Goal: Find specific page/section: Find specific page/section

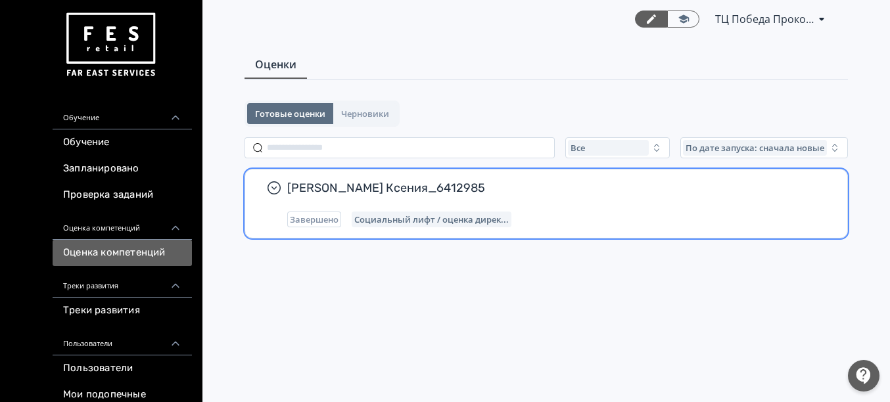
click at [304, 222] on span "Завершено" at bounding box center [314, 219] width 49 height 11
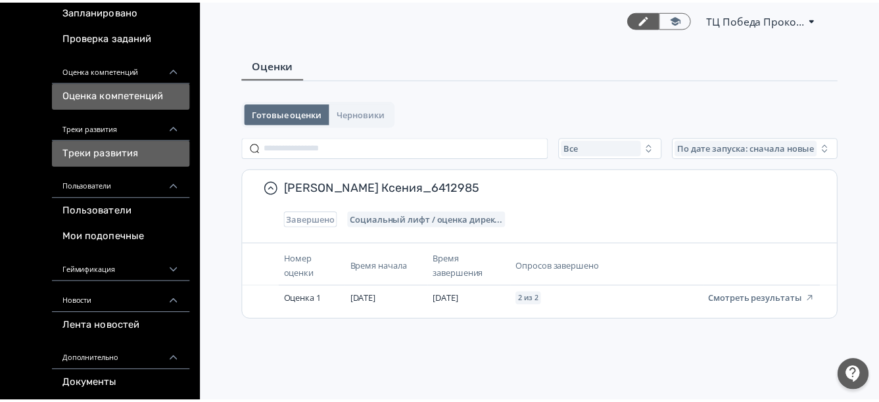
scroll to position [174, 0]
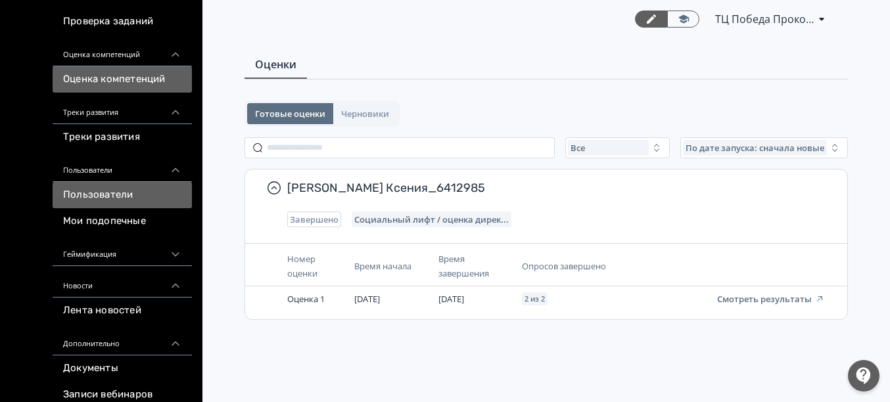
click at [135, 191] on link "Пользователи" at bounding box center [122, 195] width 139 height 26
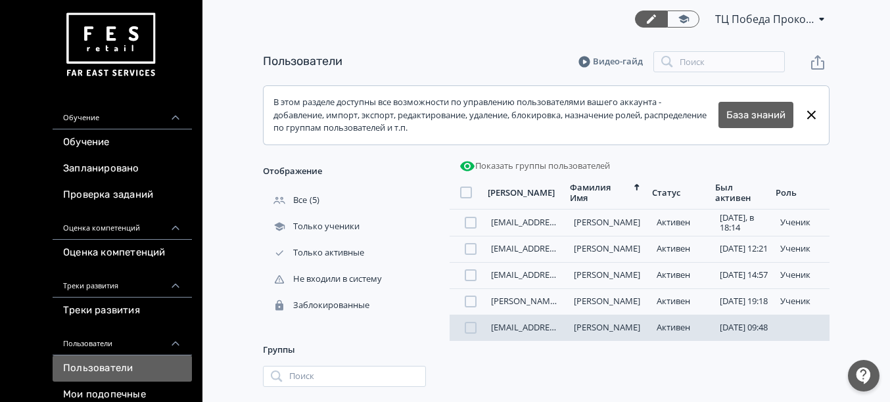
click at [664, 341] on div "[PERSON_NAME][EMAIL_ADDRESS][DOMAIN_NAME] [PERSON_NAME] [DATE] 09:48 ученик" at bounding box center [640, 328] width 380 height 26
click at [674, 326] on div "[PERSON_NAME][EMAIL_ADDRESS][DOMAIN_NAME] [PERSON_NAME] [DATE] 09:48 ученик" at bounding box center [640, 328] width 380 height 26
click at [610, 333] on link "[PERSON_NAME]" at bounding box center [607, 327] width 66 height 12
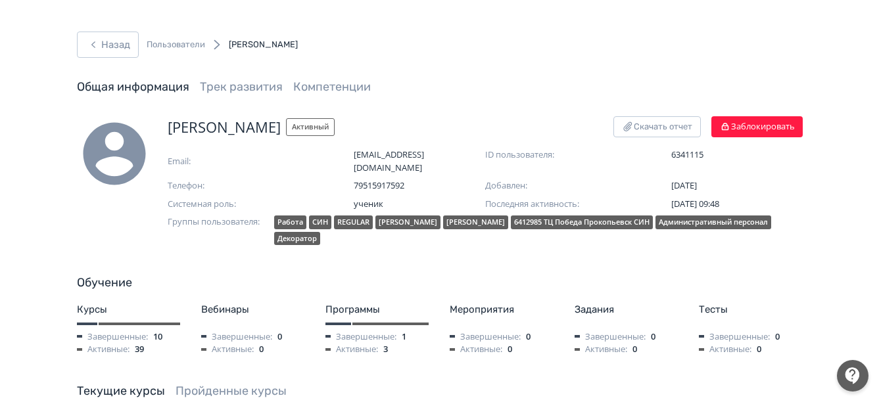
click at [373, 343] on span "Активные:" at bounding box center [351, 349] width 53 height 13
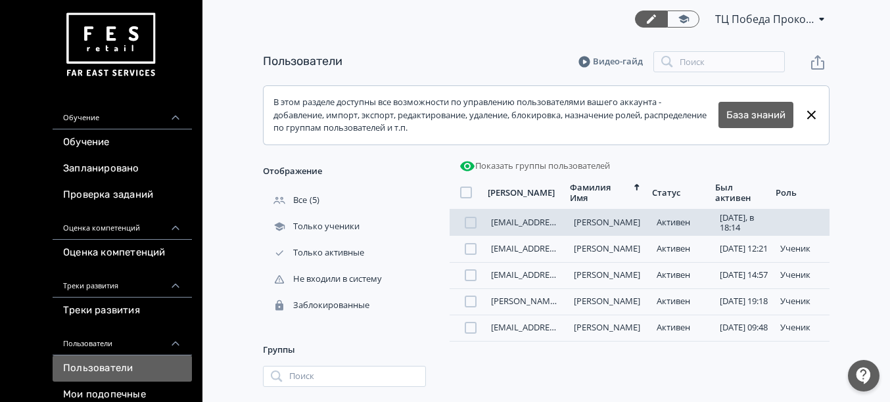
click at [586, 228] on link "[PERSON_NAME]" at bounding box center [607, 222] width 66 height 12
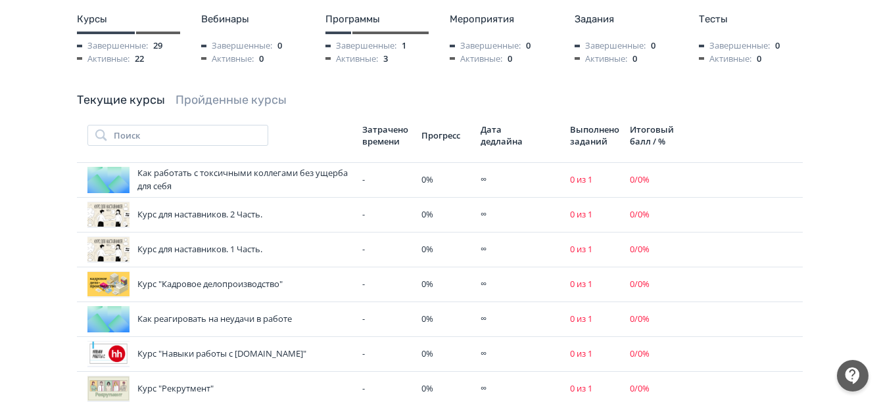
scroll to position [74, 0]
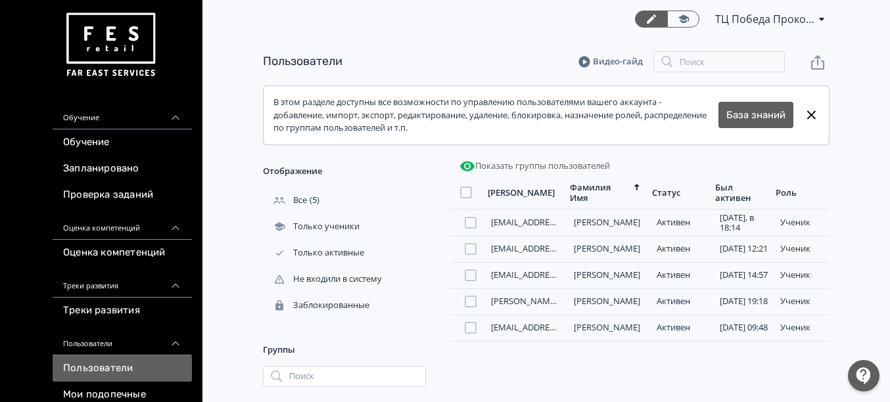
click at [544, 281] on link "[EMAIL_ADDRESS][DOMAIN_NAME]" at bounding box center [560, 275] width 139 height 12
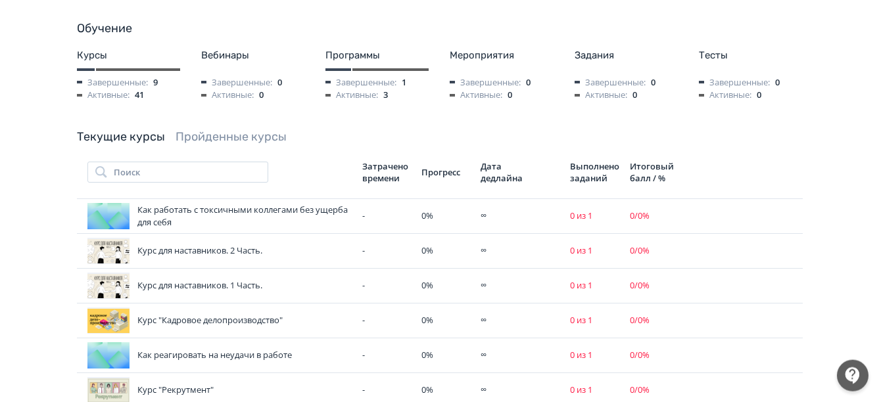
scroll to position [402, 0]
